Goal: Task Accomplishment & Management: Use online tool/utility

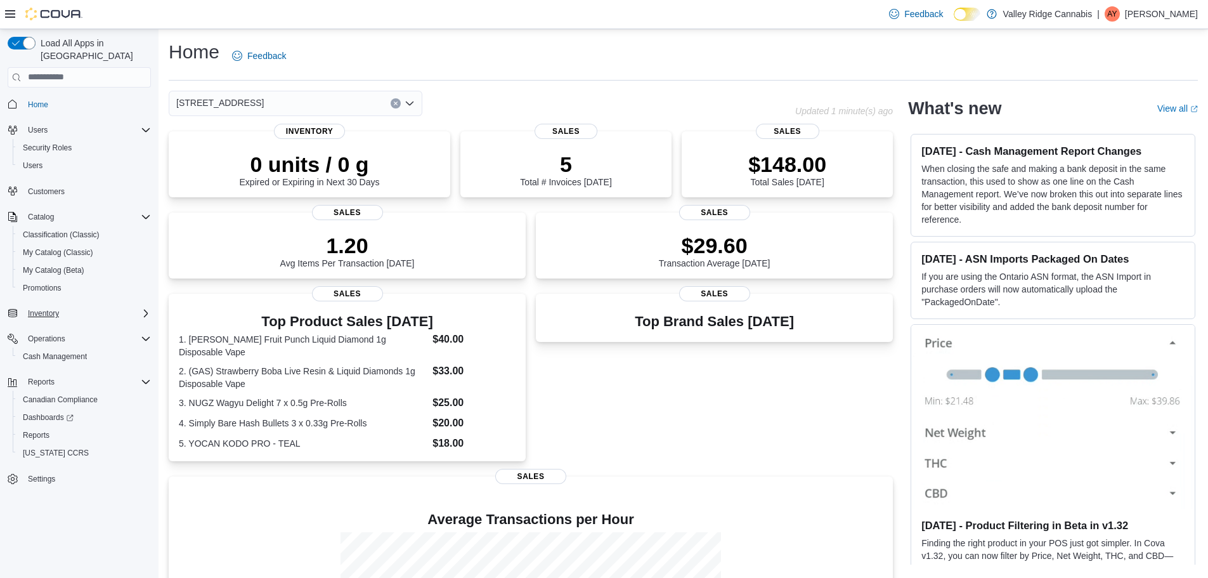
click at [65, 306] on div "Inventory" at bounding box center [87, 313] width 128 height 15
click at [68, 326] on span "Adjustments (Classic)" at bounding box center [60, 331] width 74 height 10
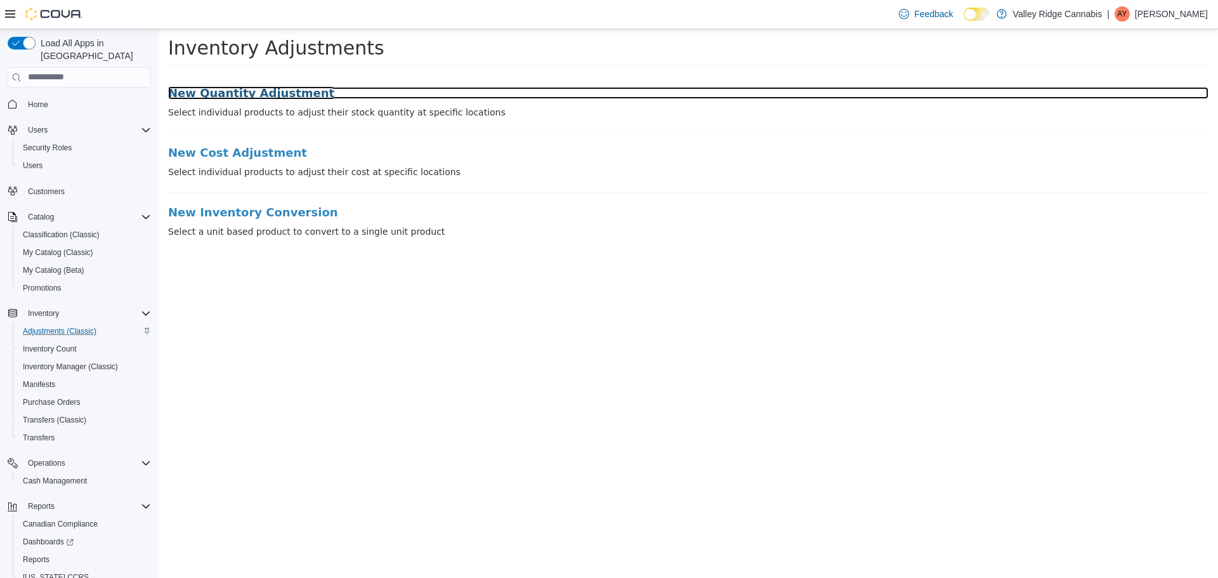
click at [279, 96] on h3 "New Quantity Adjustment" at bounding box center [688, 92] width 1040 height 13
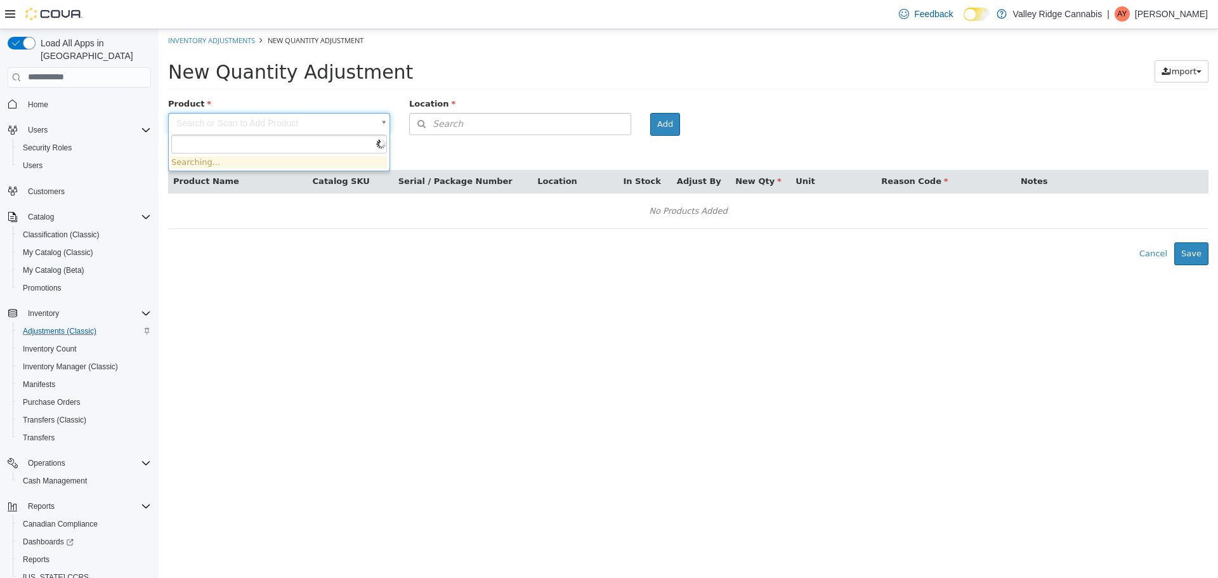
click at [263, 127] on body "× Inventory Adjustments New Quantity Adjustment New Quantity Adjustment Import …" at bounding box center [688, 147] width 1059 height 236
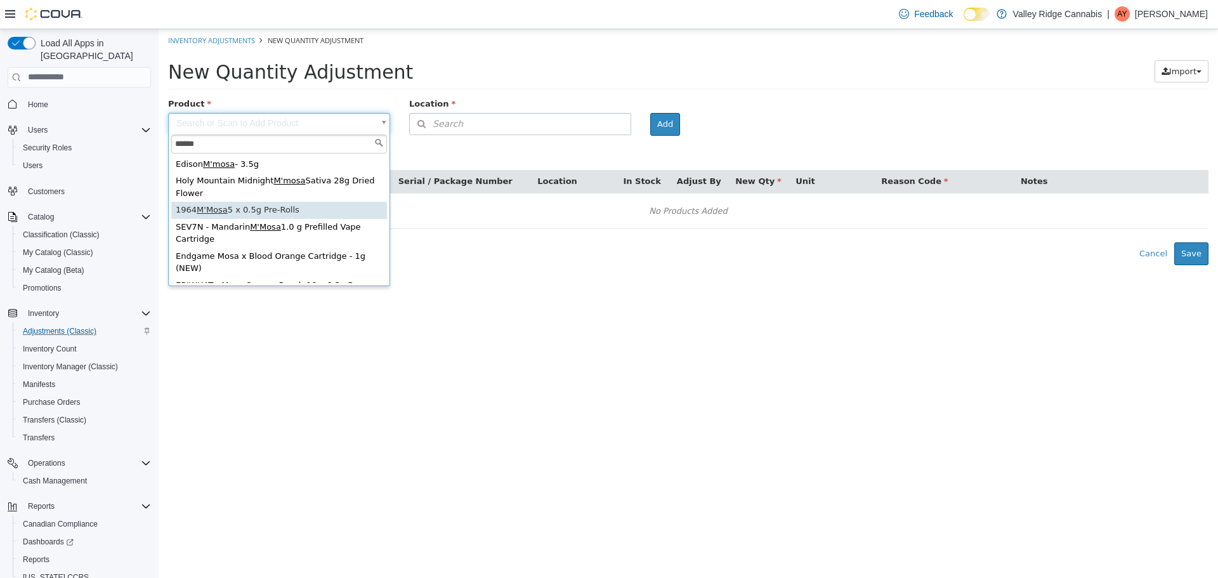
type input "******"
type input "**********"
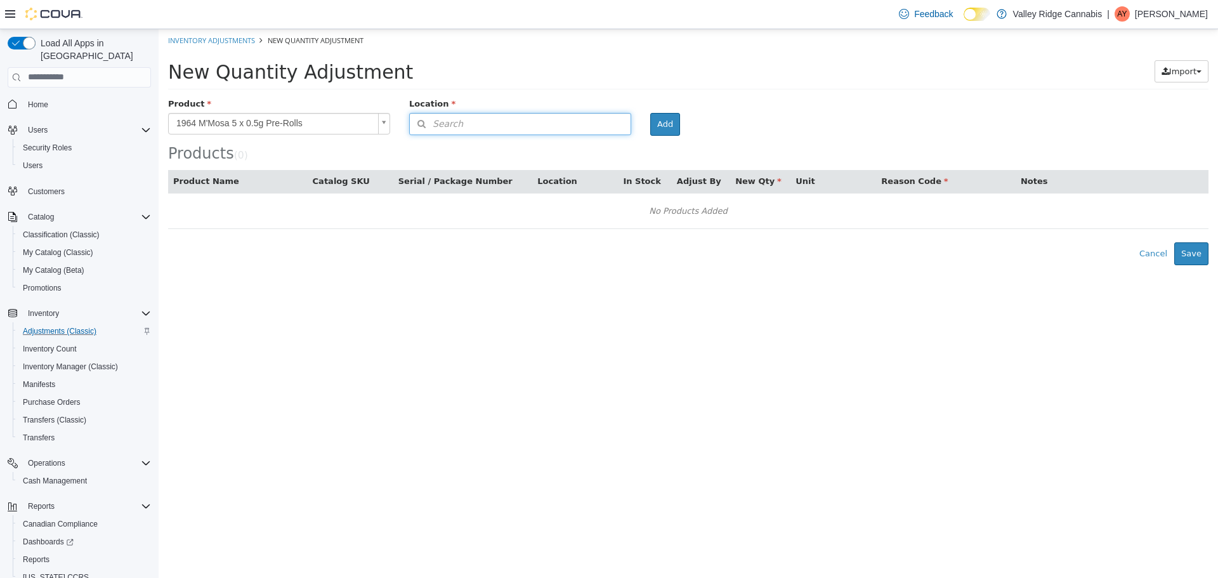
click at [542, 127] on button "Search" at bounding box center [520, 123] width 222 height 22
click at [589, 152] on span "or browse" at bounding box center [599, 146] width 62 height 22
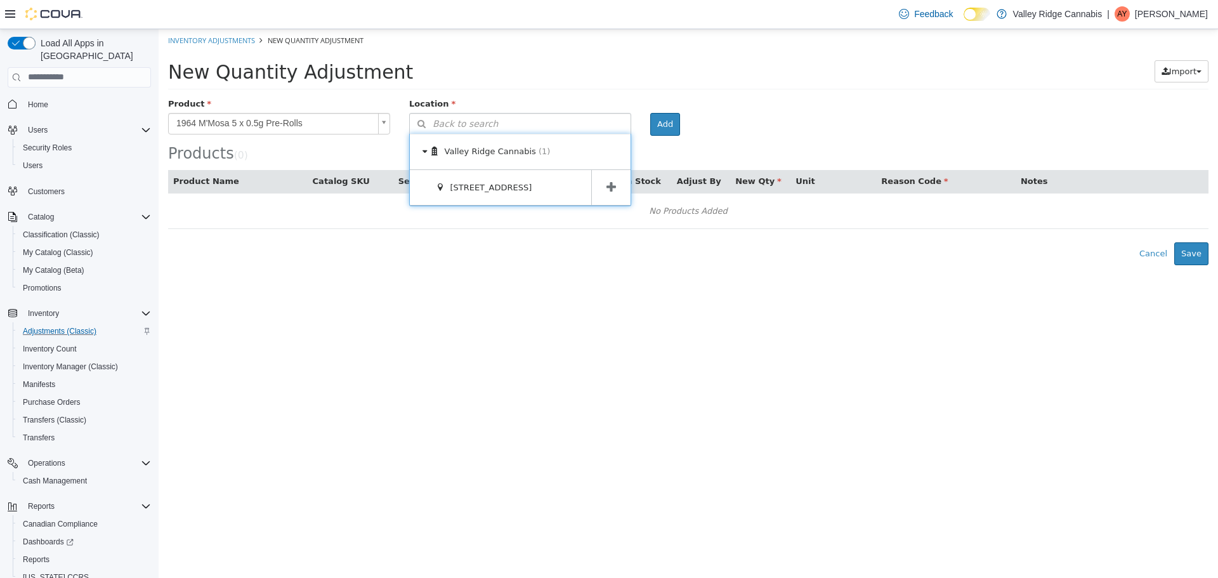
click at [613, 181] on icon at bounding box center [611, 187] width 10 height 12
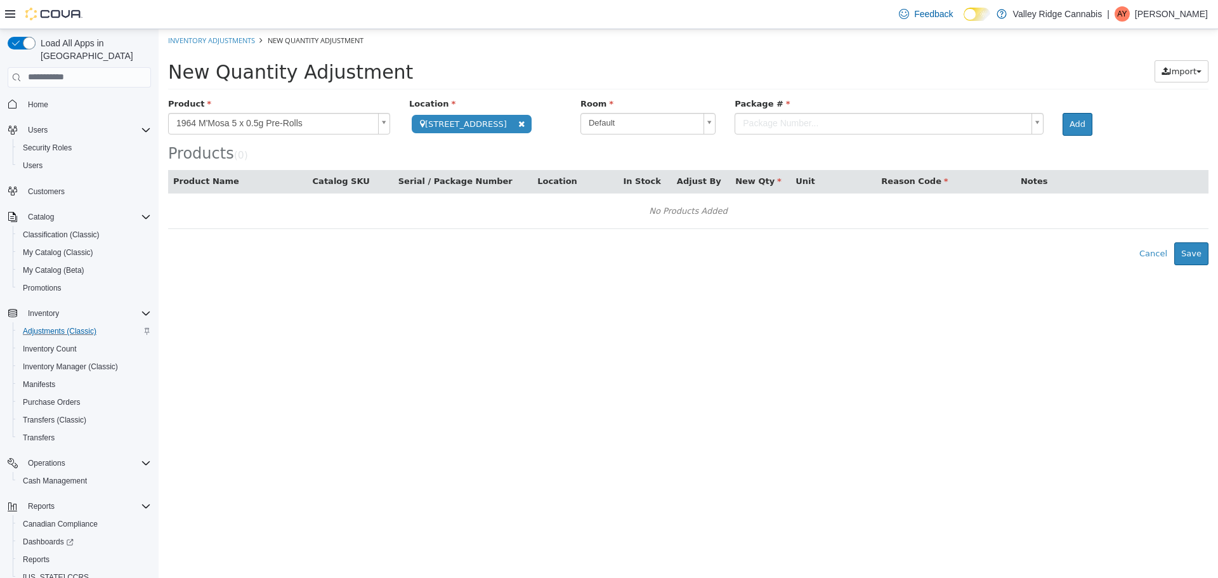
click at [852, 126] on body "**********" at bounding box center [688, 147] width 1059 height 236
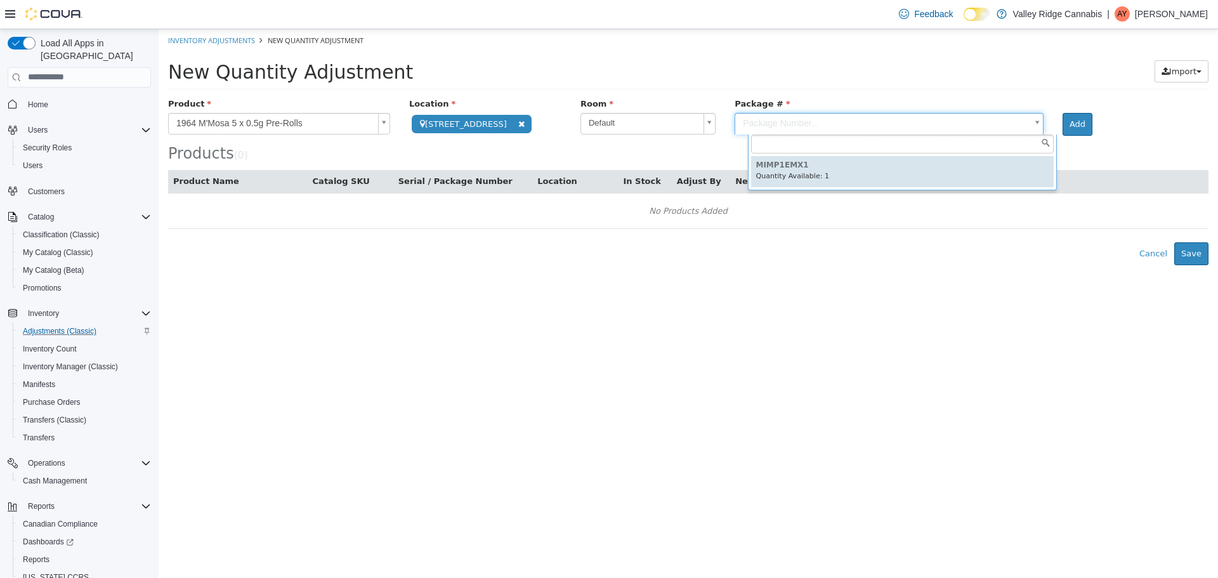
type input "*********"
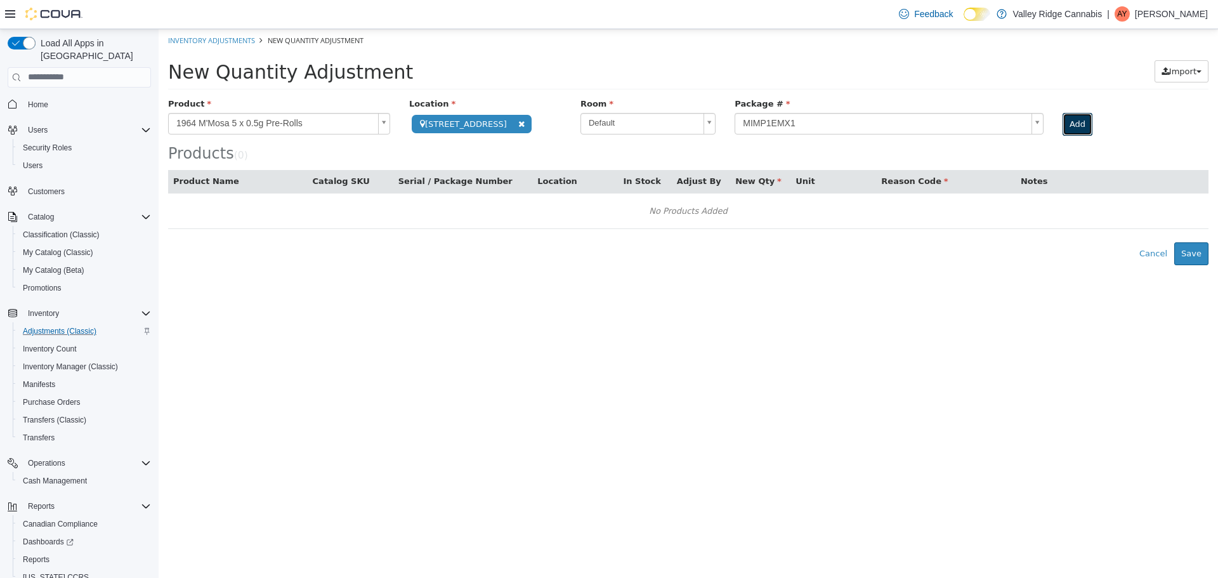
click at [1092, 126] on button "Add" at bounding box center [1077, 123] width 30 height 23
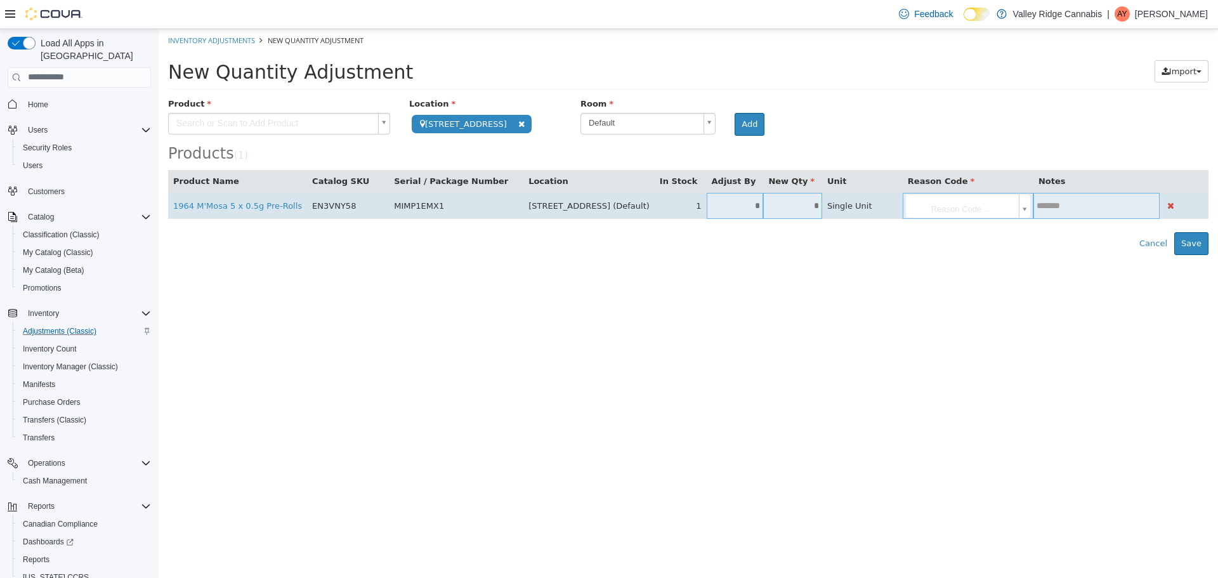
click at [745, 208] on input "*" at bounding box center [735, 205] width 57 height 10
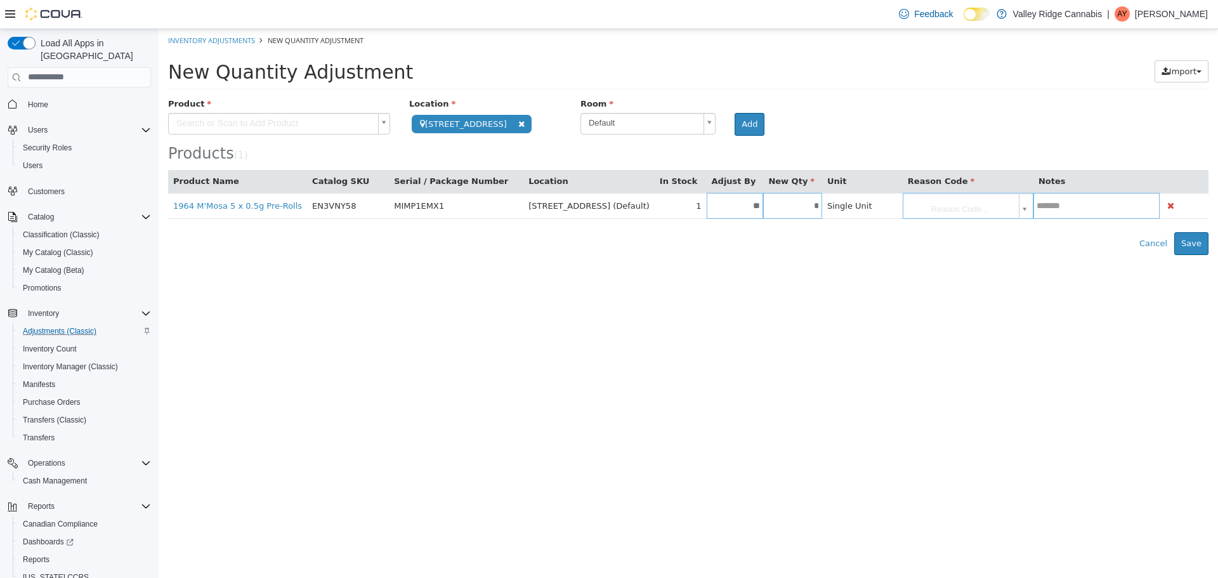
type input "**"
type input "*"
click at [997, 208] on body "**********" at bounding box center [688, 142] width 1059 height 226
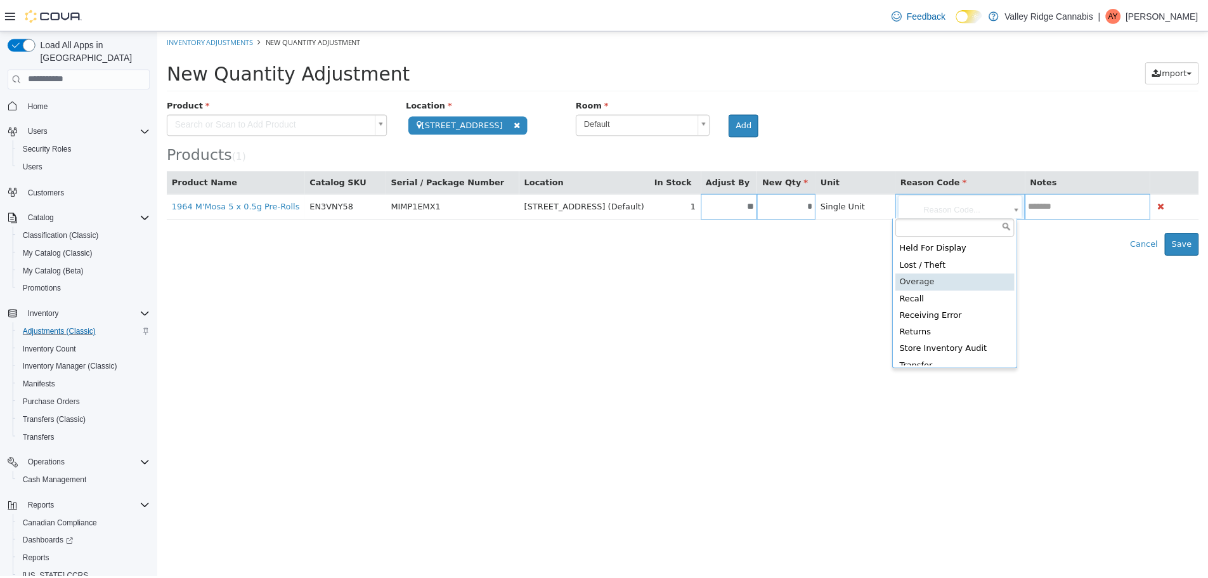
scroll to position [58, 0]
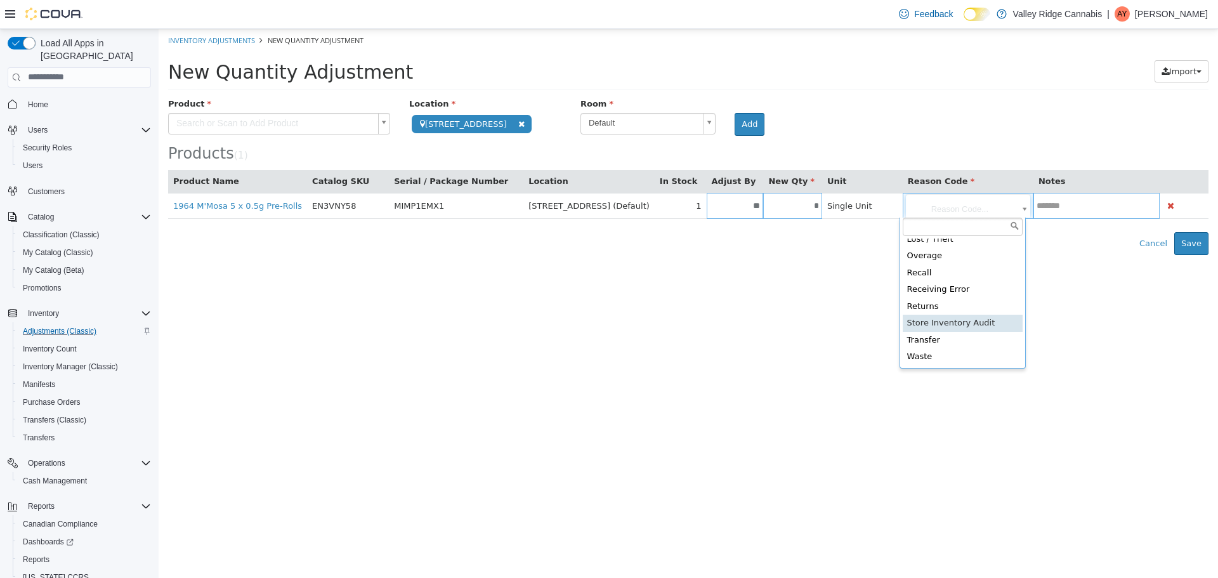
type input "**********"
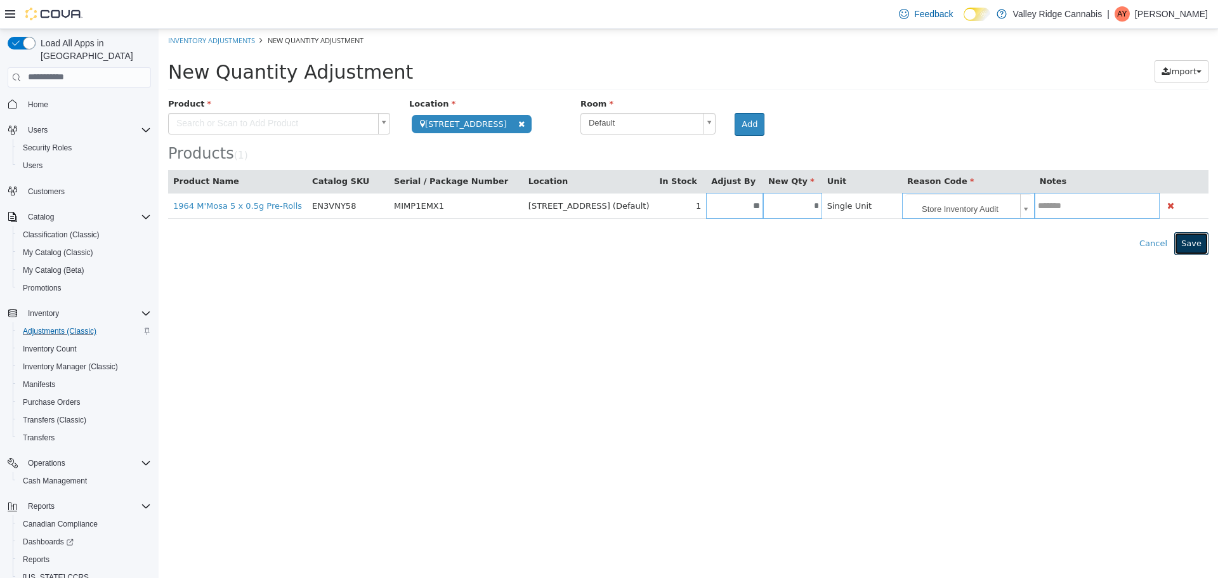
click at [1187, 245] on button "Save" at bounding box center [1191, 242] width 34 height 23
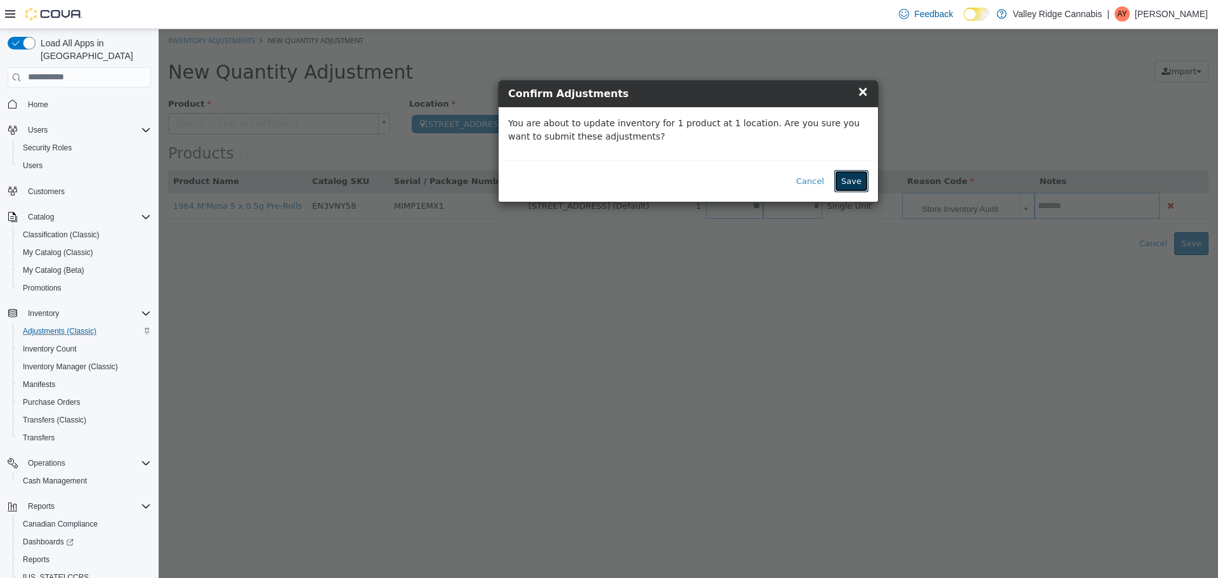
click at [847, 181] on button "Save" at bounding box center [851, 180] width 34 height 23
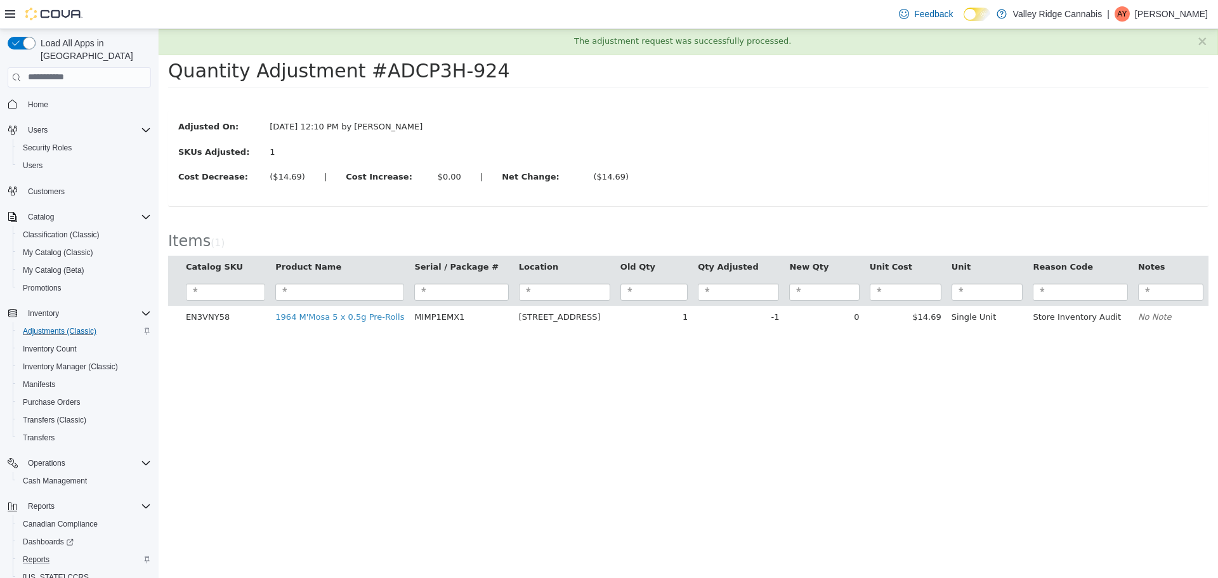
click at [62, 552] on div "Reports" at bounding box center [84, 559] width 133 height 15
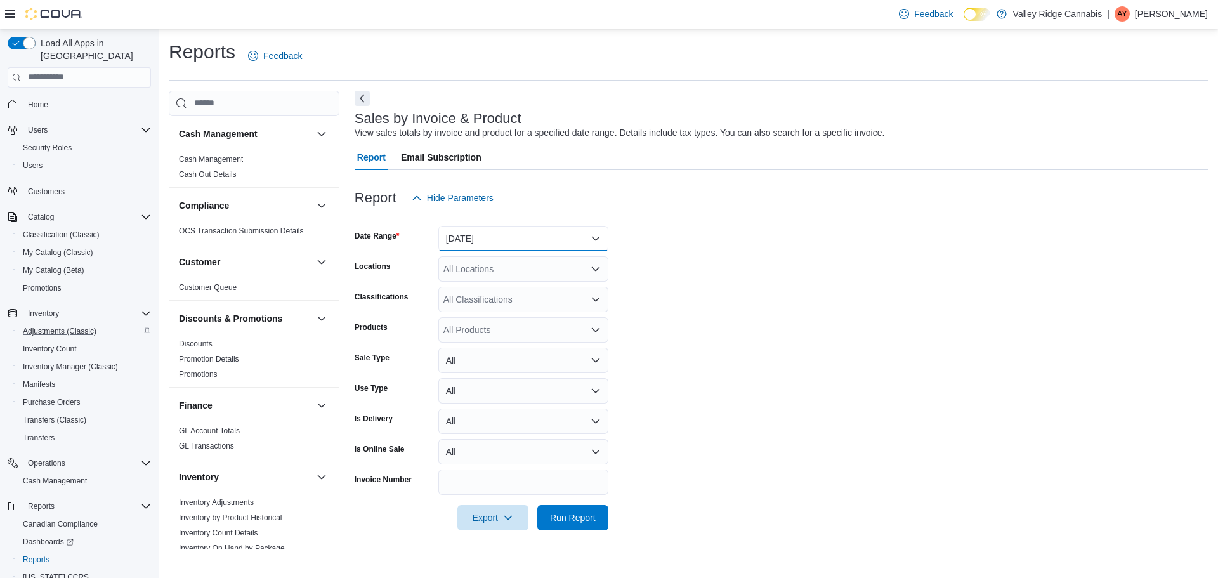
click at [488, 235] on button "Yesterday" at bounding box center [523, 238] width 170 height 25
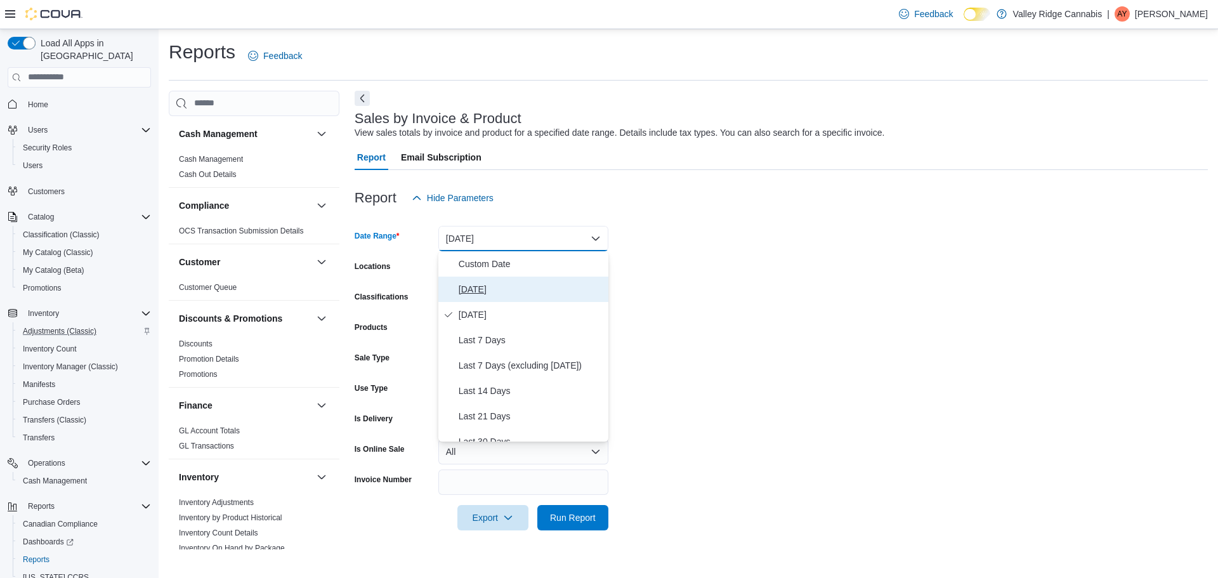
click at [486, 285] on span "Today" at bounding box center [531, 289] width 145 height 15
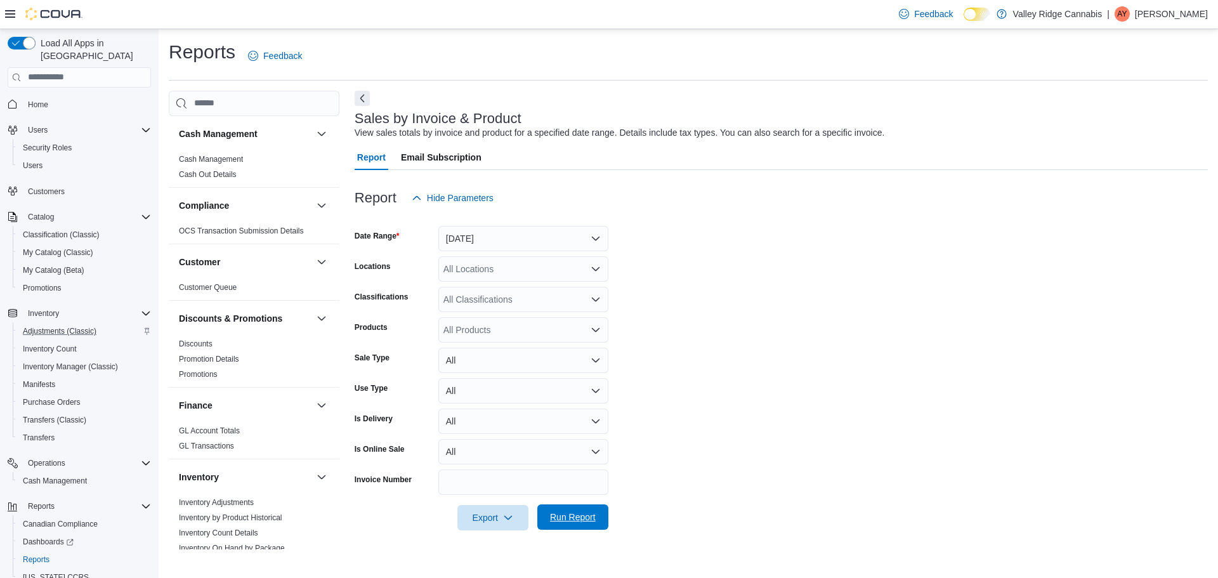
click at [566, 518] on span "Run Report" at bounding box center [573, 517] width 46 height 13
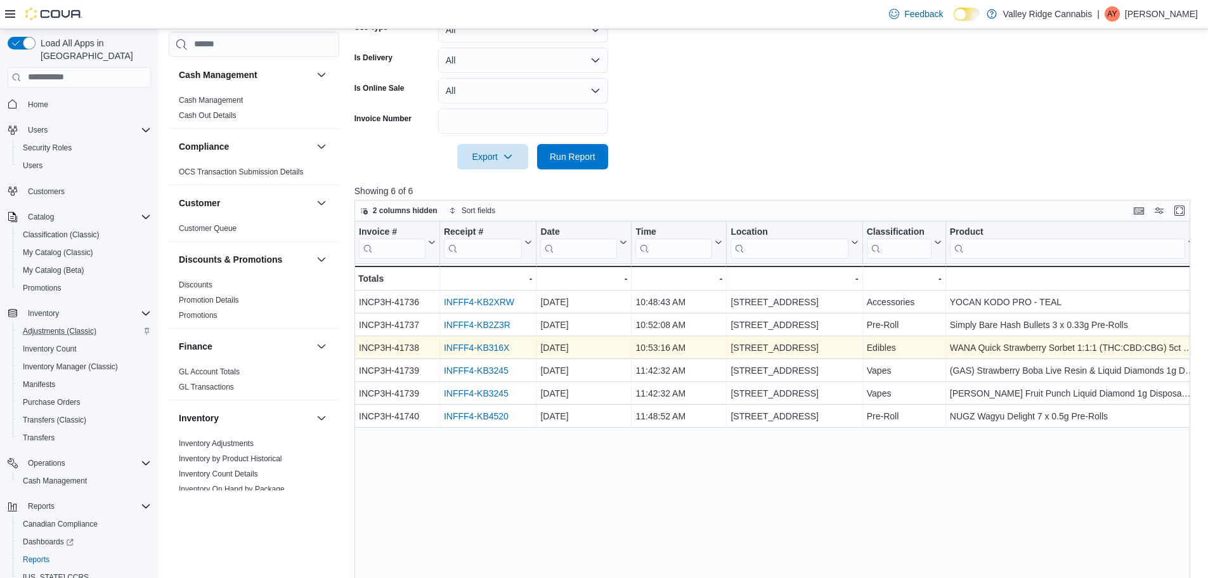
scroll to position [381, 0]
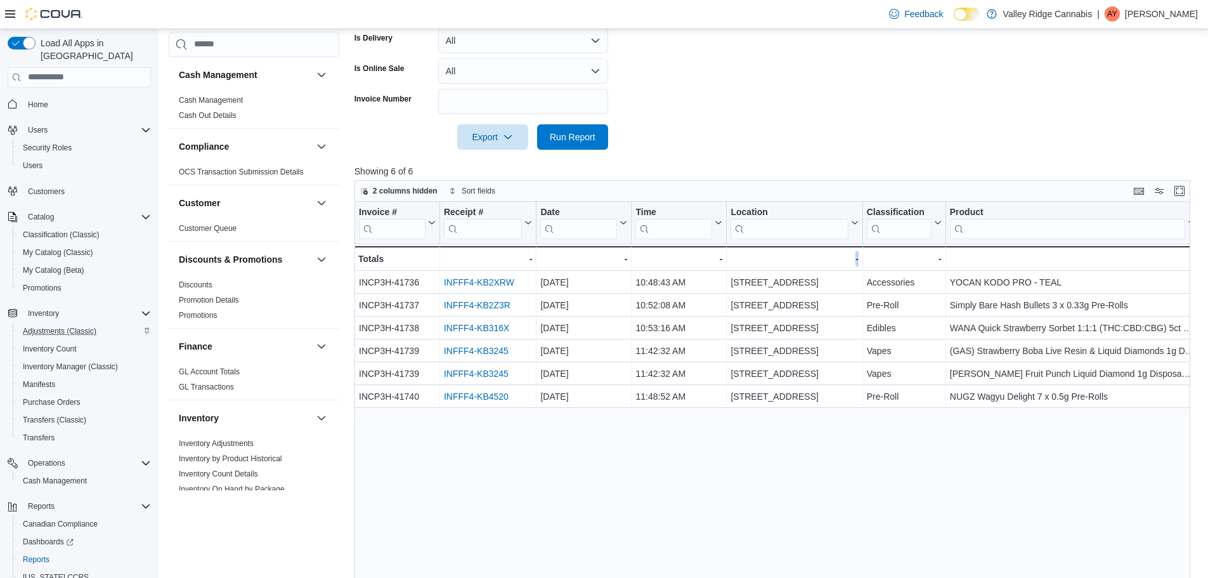
drag, startPoint x: 795, startPoint y: 464, endPoint x: 933, endPoint y: 457, distance: 138.4
click at [933, 457] on div "Invoice # Click to view column header actions Receipt # Click to view column he…" at bounding box center [777, 422] width 845 height 441
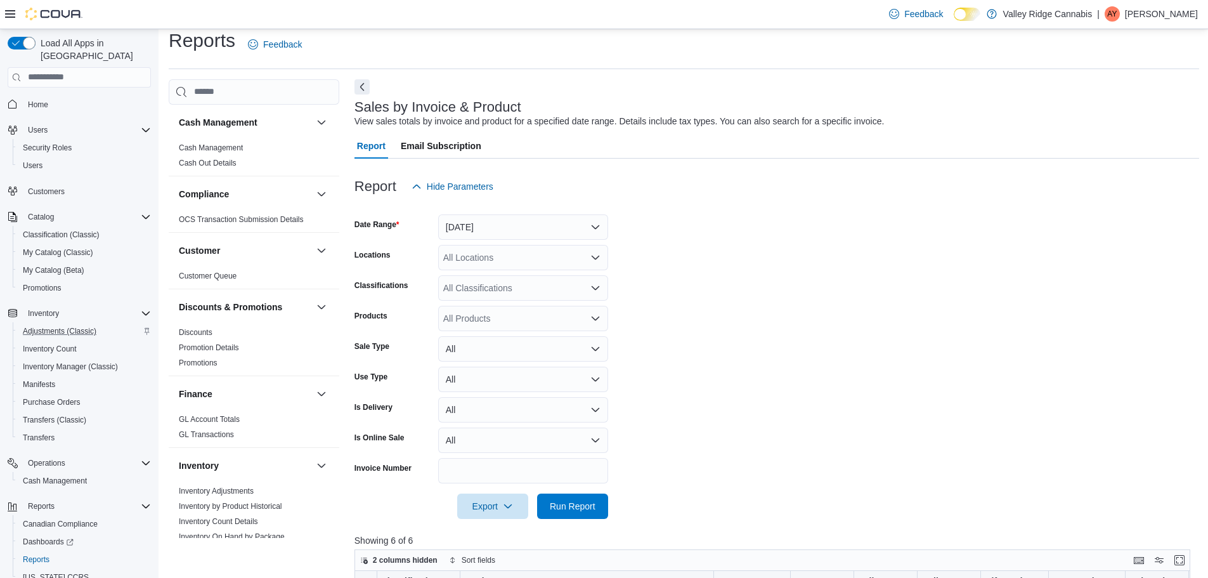
scroll to position [11, 0]
click at [476, 225] on button "Today" at bounding box center [523, 227] width 170 height 25
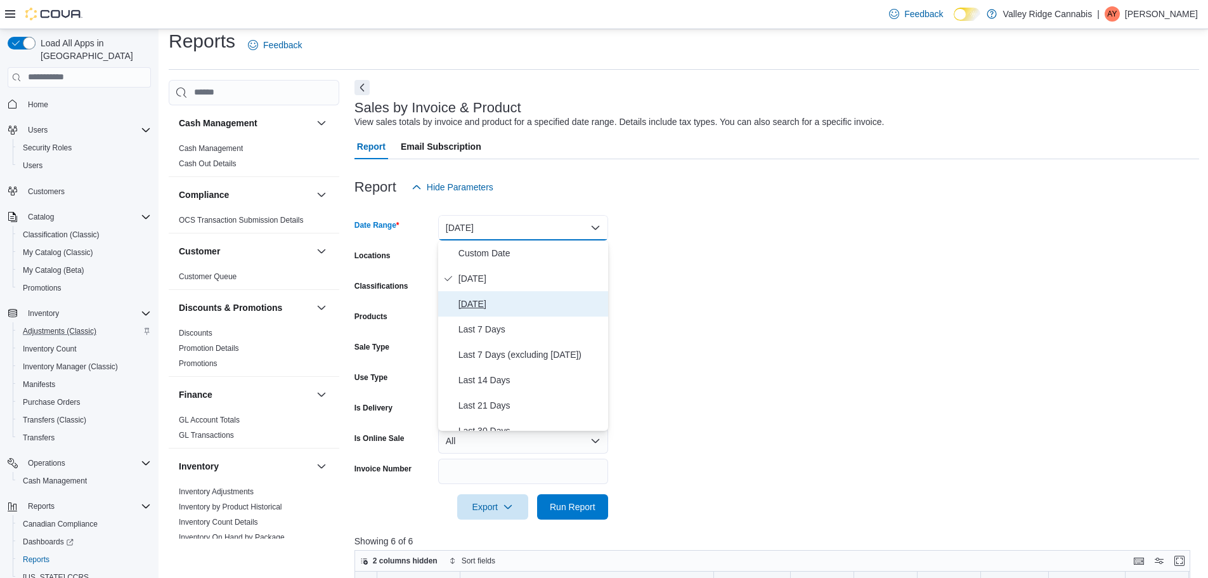
click at [479, 296] on span "Yesterday" at bounding box center [531, 303] width 145 height 15
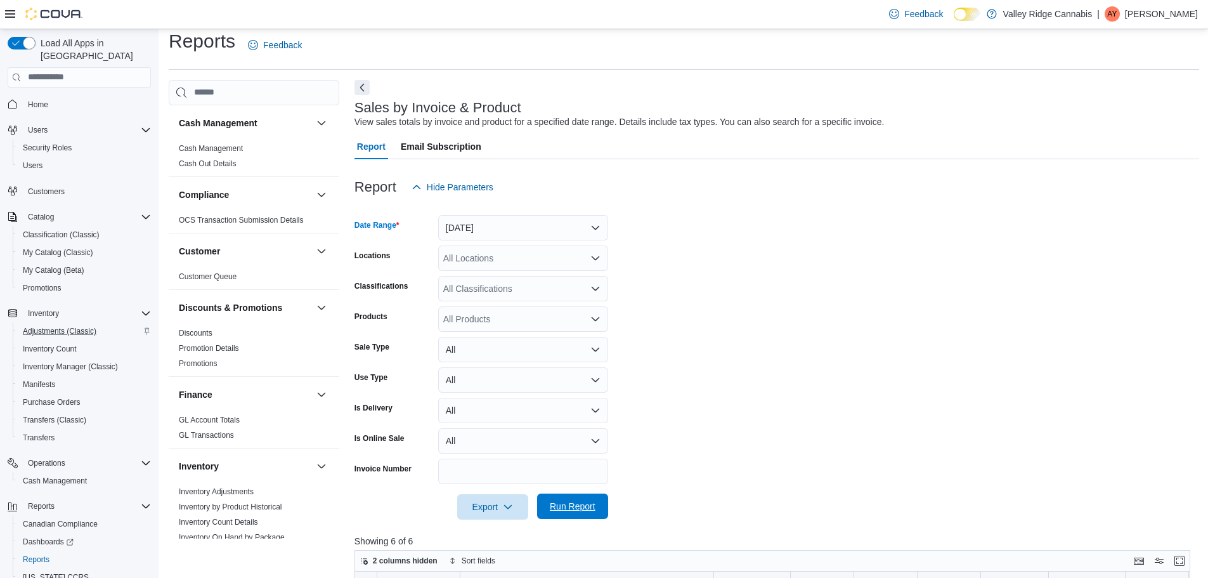
click at [576, 505] on span "Run Report" at bounding box center [573, 506] width 46 height 13
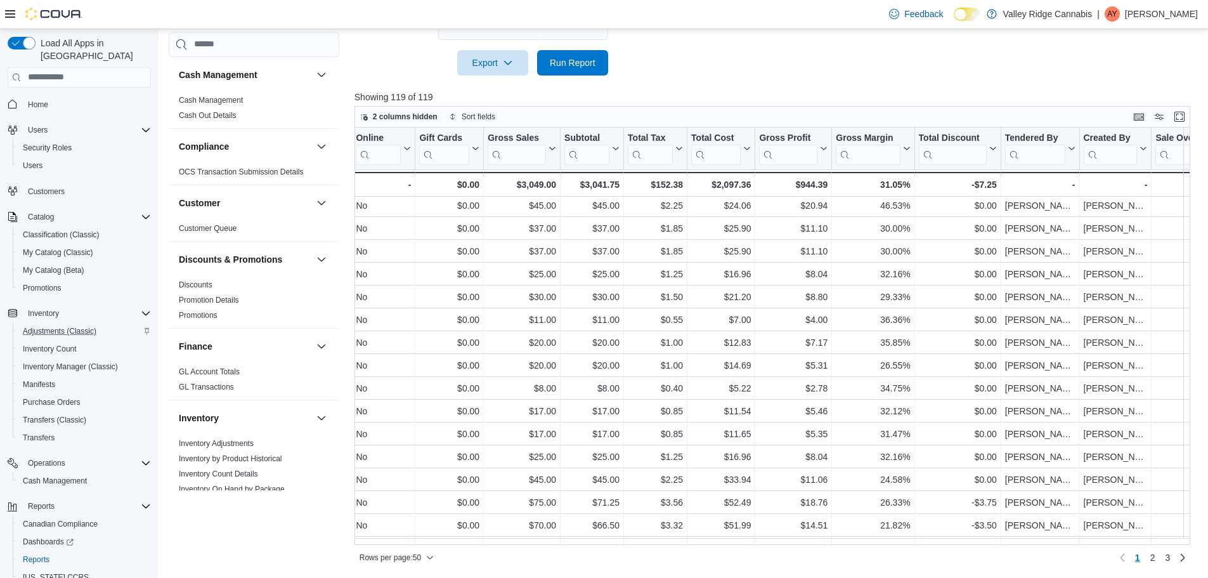
scroll to position [254, 1053]
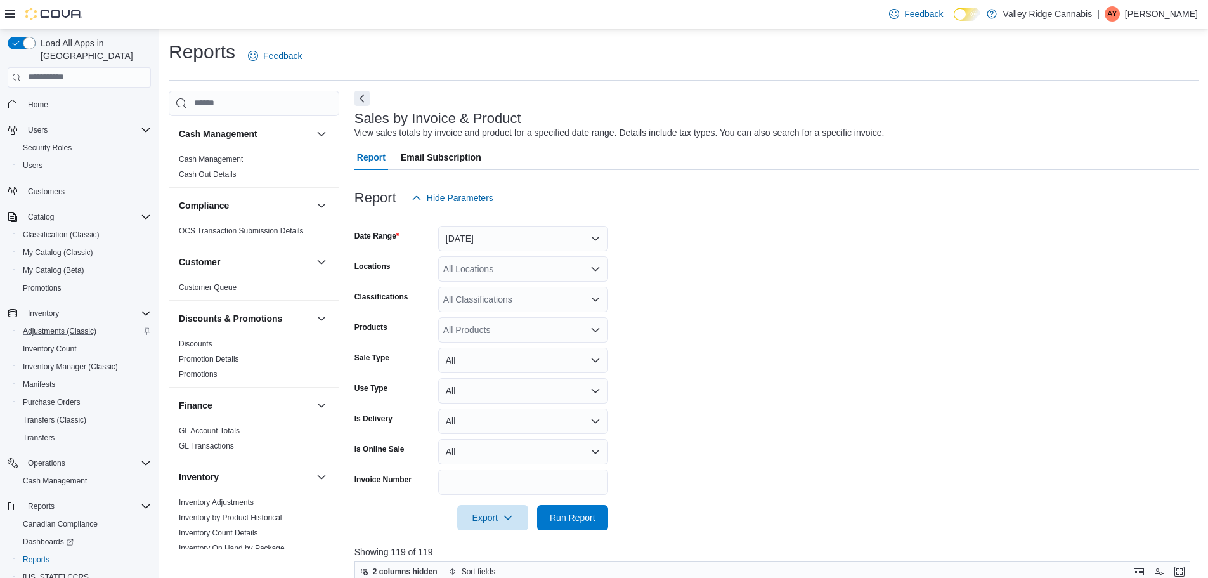
scroll to position [11, 0]
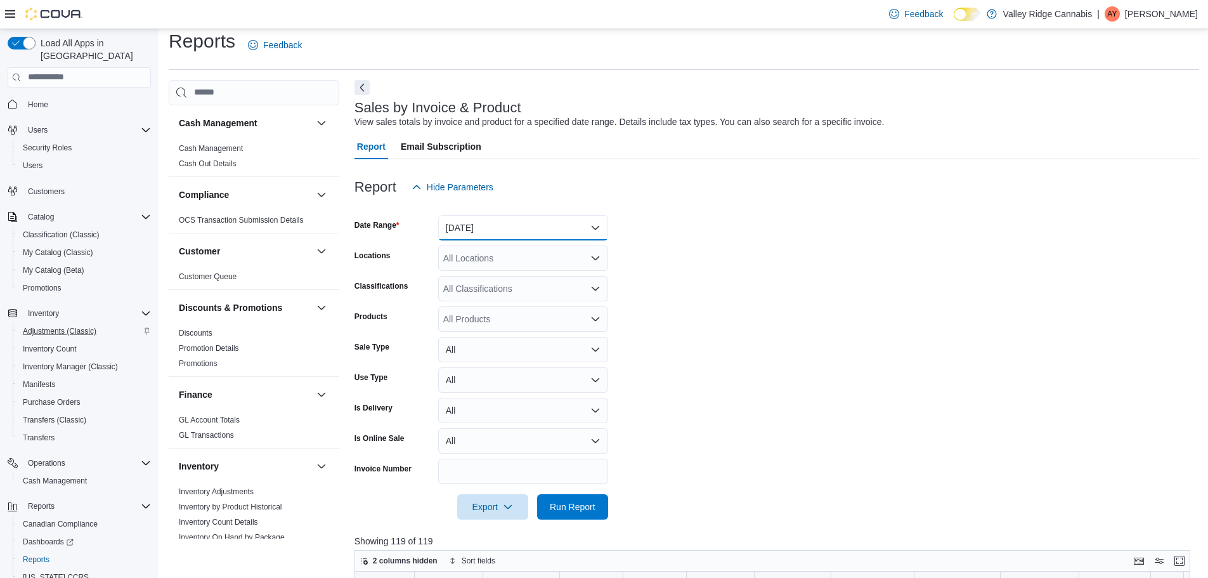
click at [457, 217] on button "Yesterday" at bounding box center [523, 227] width 170 height 25
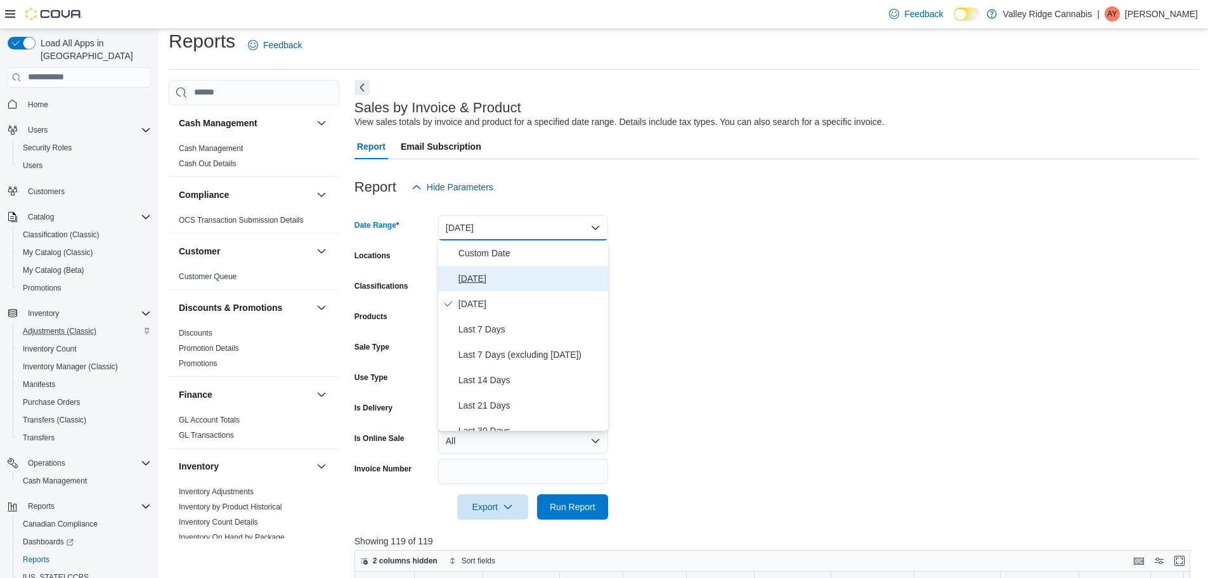
click at [476, 277] on span "Today" at bounding box center [531, 278] width 145 height 15
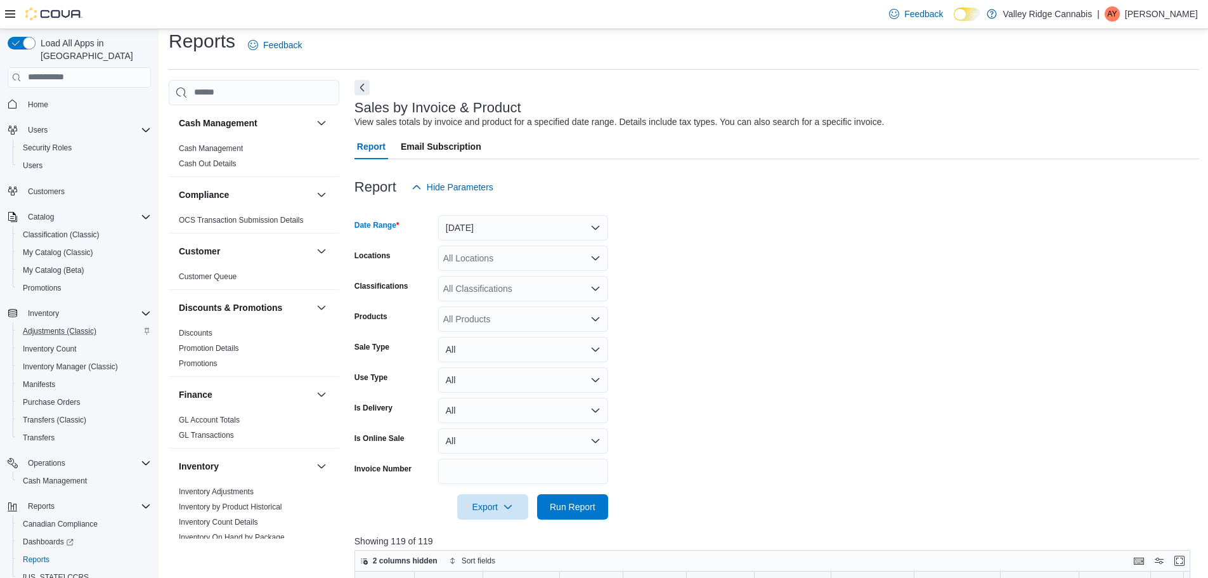
click at [571, 492] on div at bounding box center [777, 489] width 845 height 10
click at [573, 498] on span "Run Report" at bounding box center [573, 506] width 56 height 25
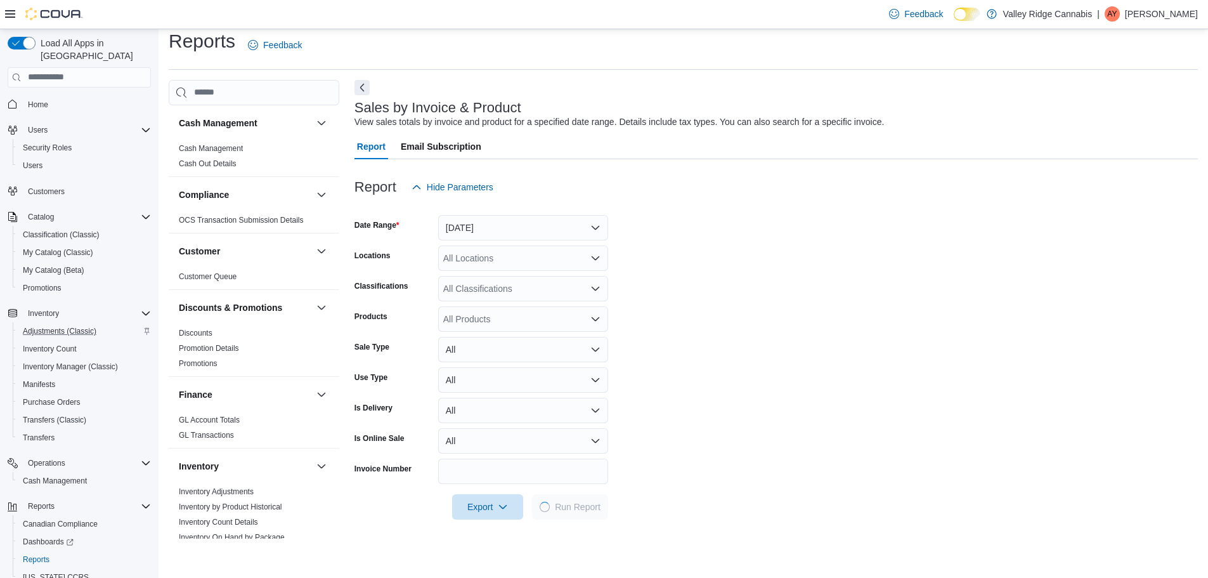
click at [714, 433] on form "Date Range Today Locations All Locations Classifications All Classifications Pr…" at bounding box center [777, 360] width 844 height 320
